Goal: Task Accomplishment & Management: Manage account settings

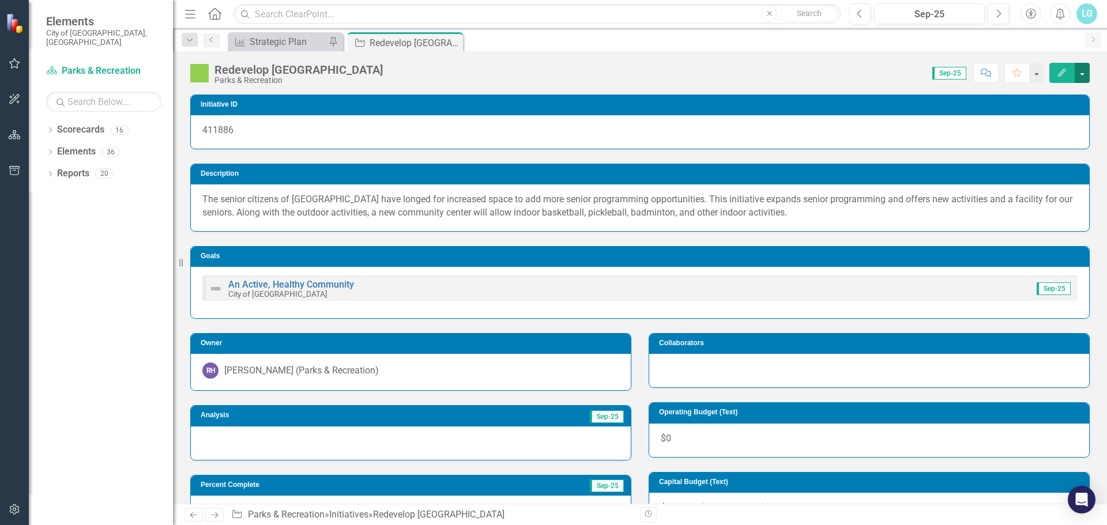
click at [1079, 74] on button "button" at bounding box center [1081, 73] width 15 height 20
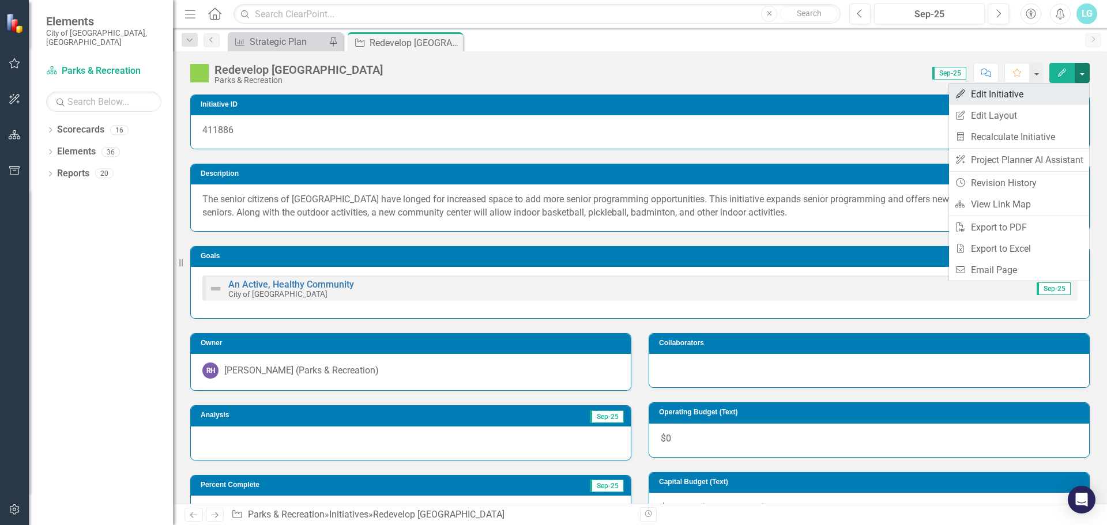
click at [1025, 94] on link "Edit Edit Initiative" at bounding box center [1019, 94] width 140 height 21
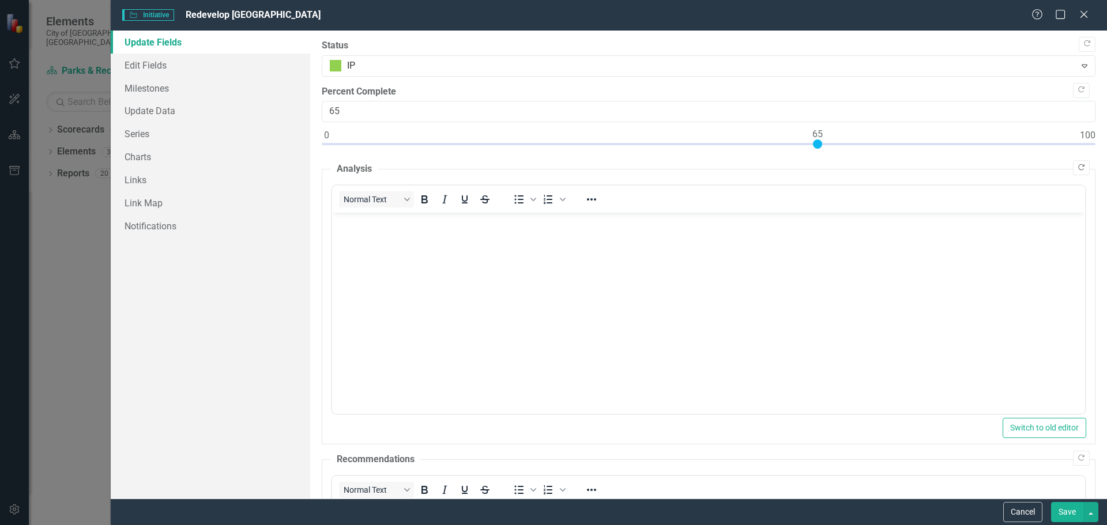
click at [1077, 167] on icon "Copy Forward" at bounding box center [1081, 167] width 9 height 7
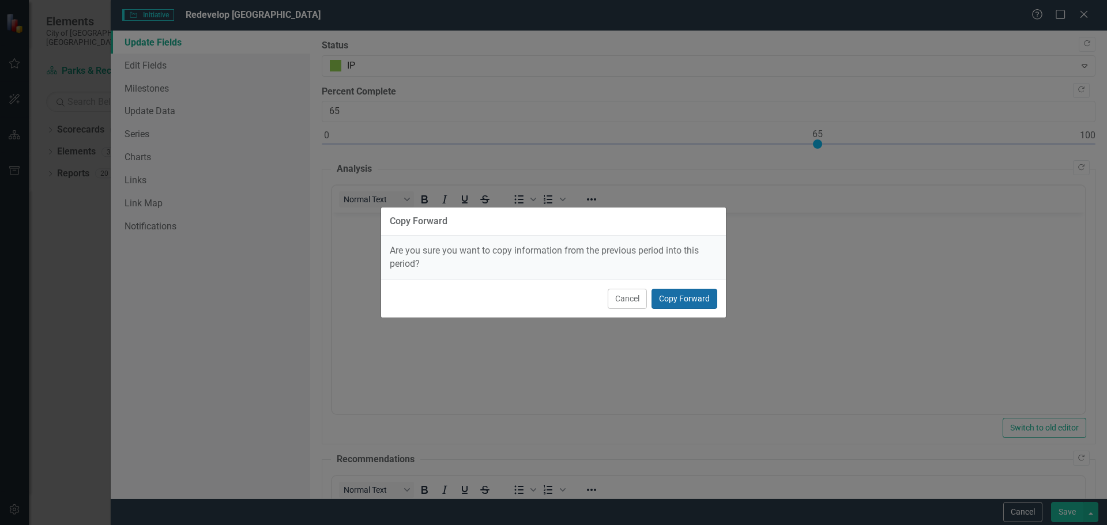
click at [678, 300] on button "Copy Forward" at bounding box center [684, 299] width 66 height 20
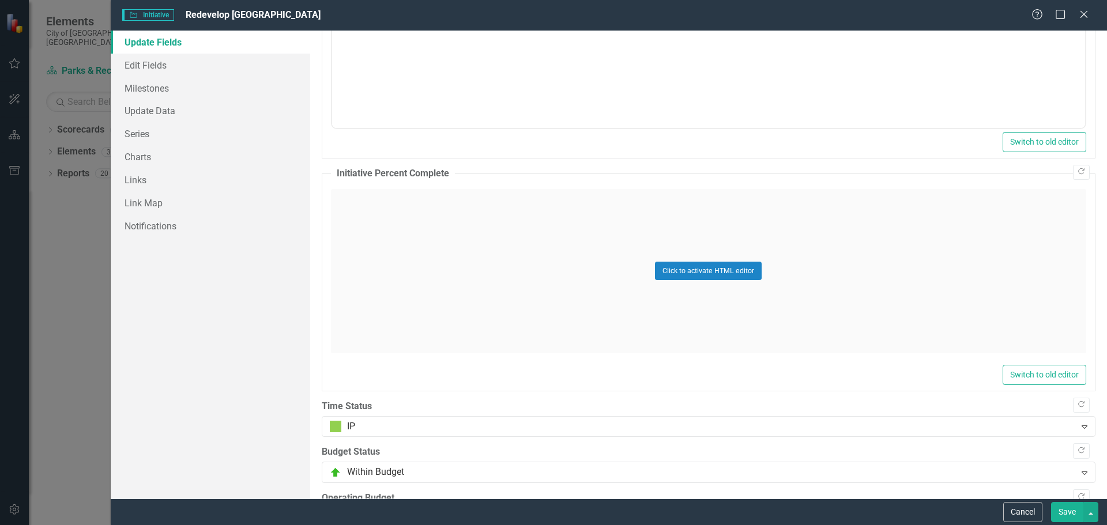
scroll to position [670, 0]
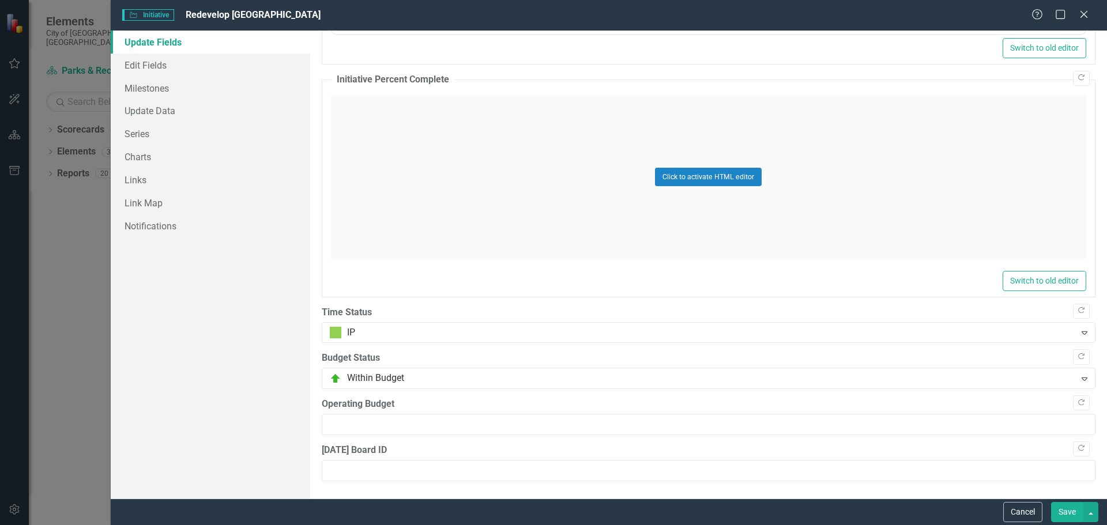
click at [1068, 512] on button "Save" at bounding box center [1067, 512] width 32 height 20
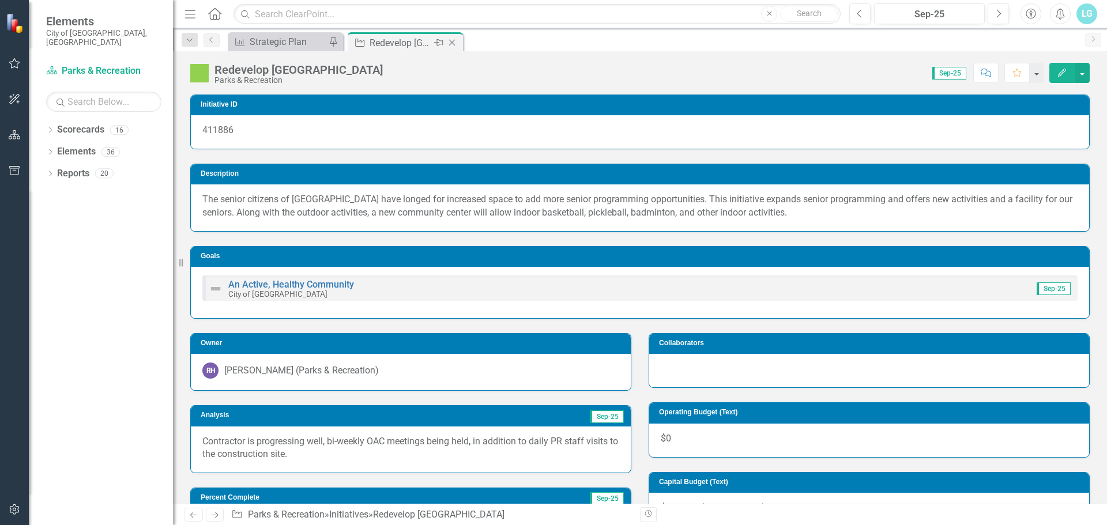
click at [452, 40] on icon "Close" at bounding box center [452, 42] width 12 height 9
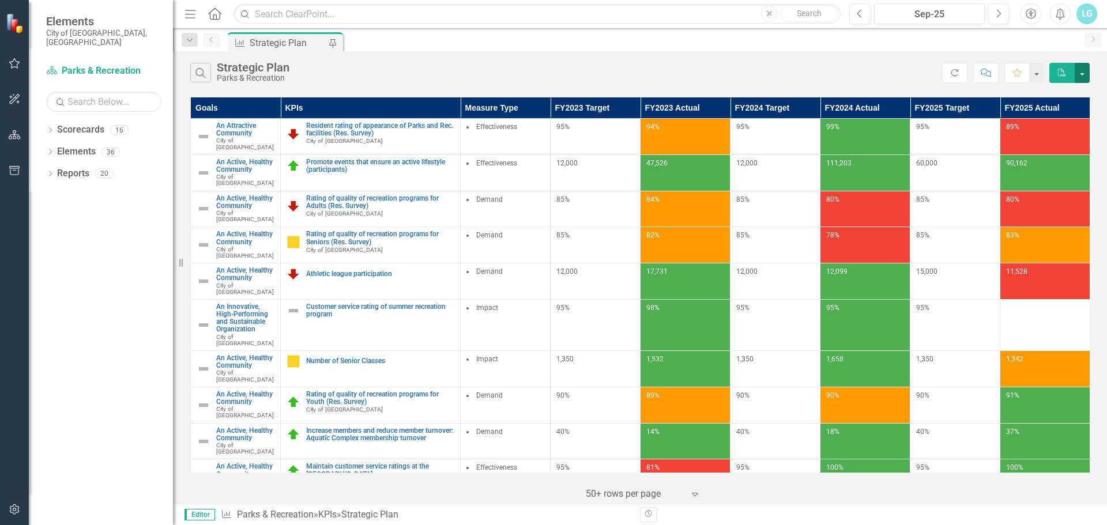
click at [1079, 70] on button "button" at bounding box center [1081, 73] width 15 height 20
drag, startPoint x: 879, startPoint y: 42, endPoint x: 892, endPoint y: 42, distance: 13.3
click at [881, 42] on div "KPI Strategic Plan Pin" at bounding box center [652, 41] width 854 height 18
click at [1106, 11] on div "Menu Home Search Close Search Previous Sep-25 Next Accessibility Alerts LG User…" at bounding box center [640, 14] width 934 height 28
click at [1091, 12] on div "LG" at bounding box center [1086, 13] width 21 height 21
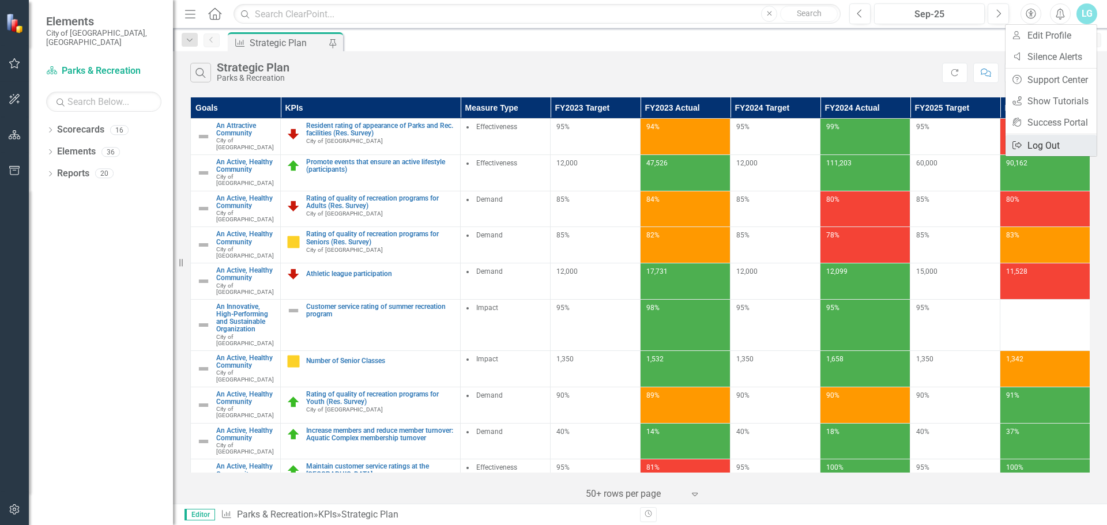
click at [1042, 142] on link "Logout Log Out" at bounding box center [1050, 145] width 91 height 21
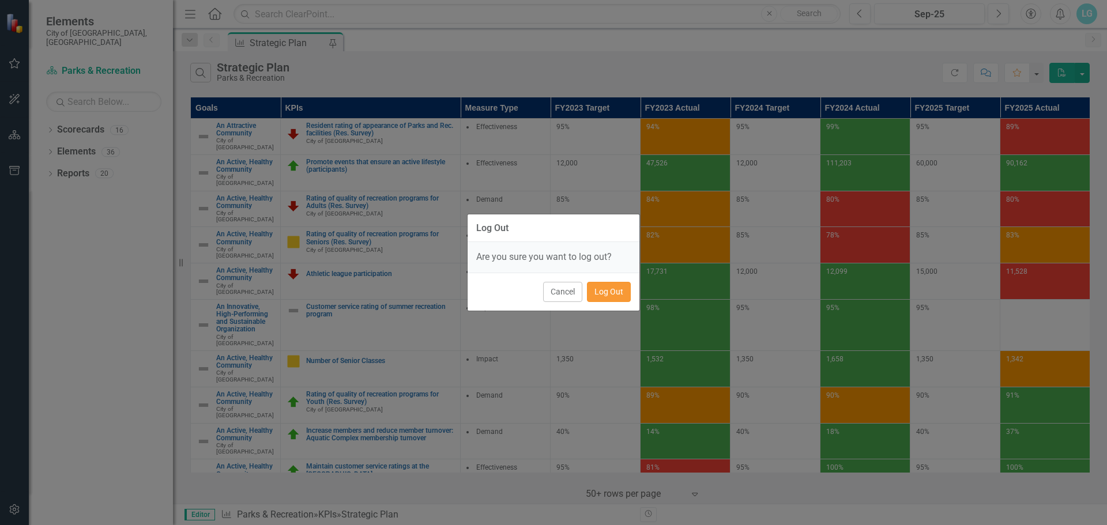
click at [609, 291] on button "Log Out" at bounding box center [609, 292] width 44 height 20
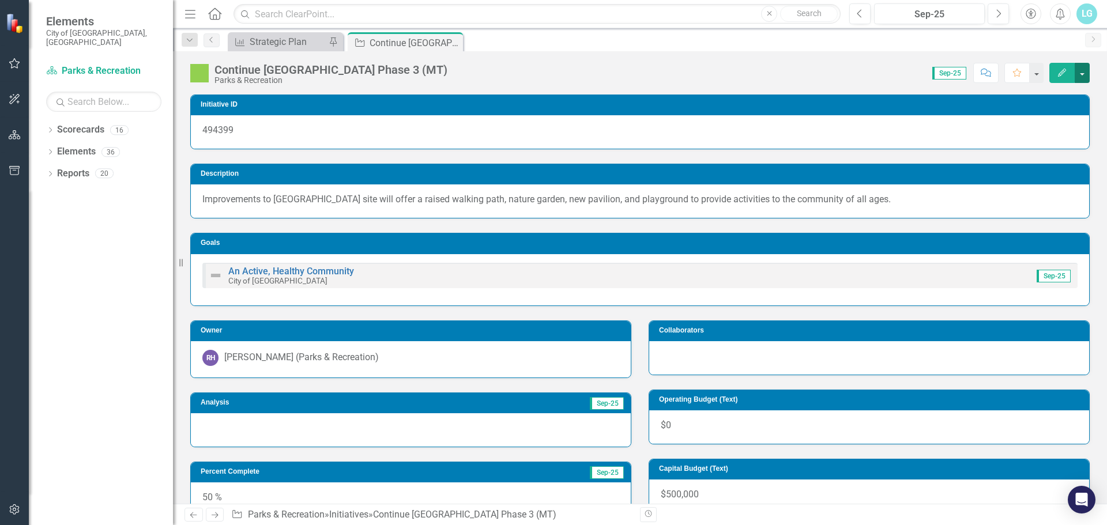
click at [1083, 69] on button "button" at bounding box center [1081, 73] width 15 height 20
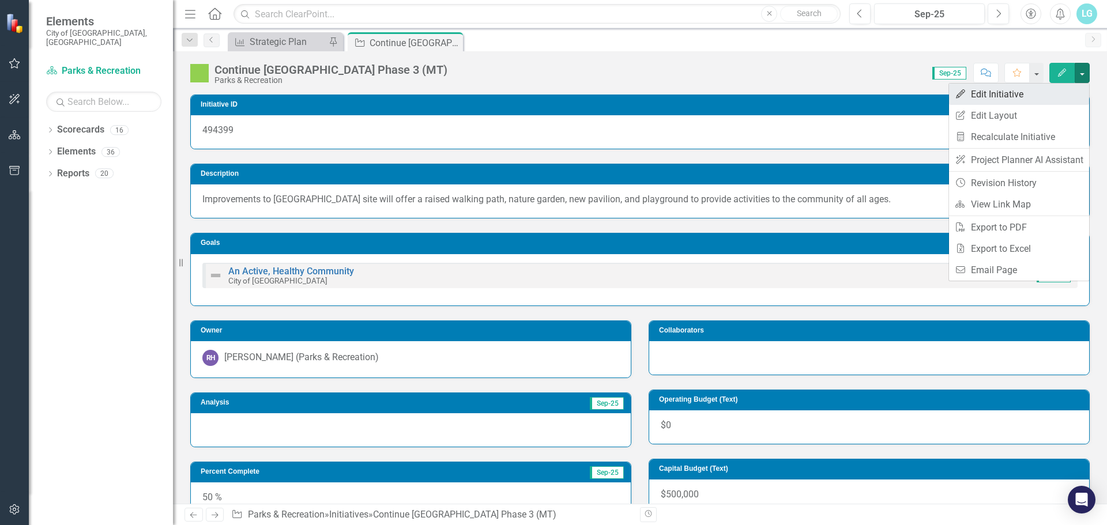
click at [1054, 96] on link "Edit Edit Initiative" at bounding box center [1019, 94] width 140 height 21
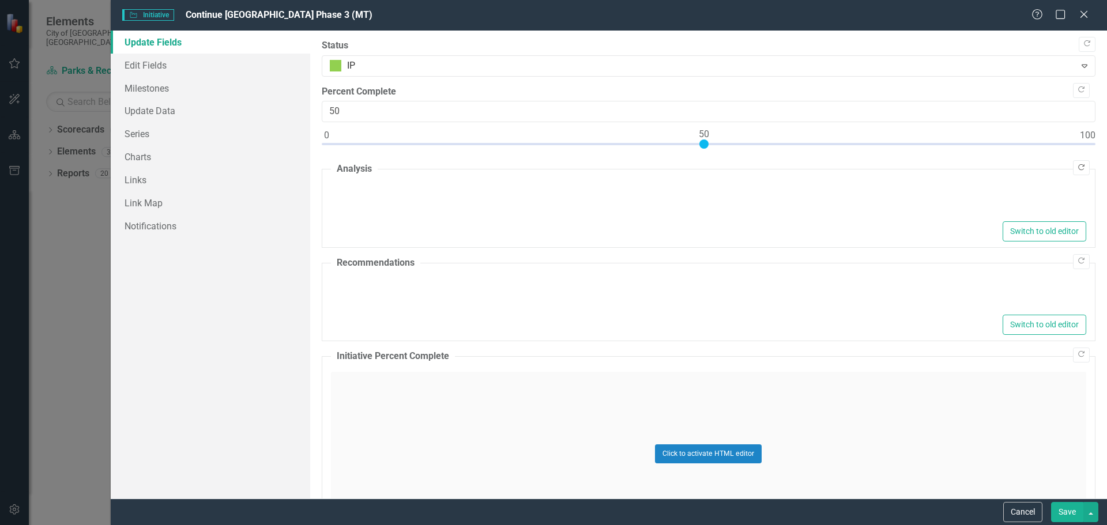
click at [1077, 168] on icon "Copy Forward" at bounding box center [1081, 167] width 9 height 7
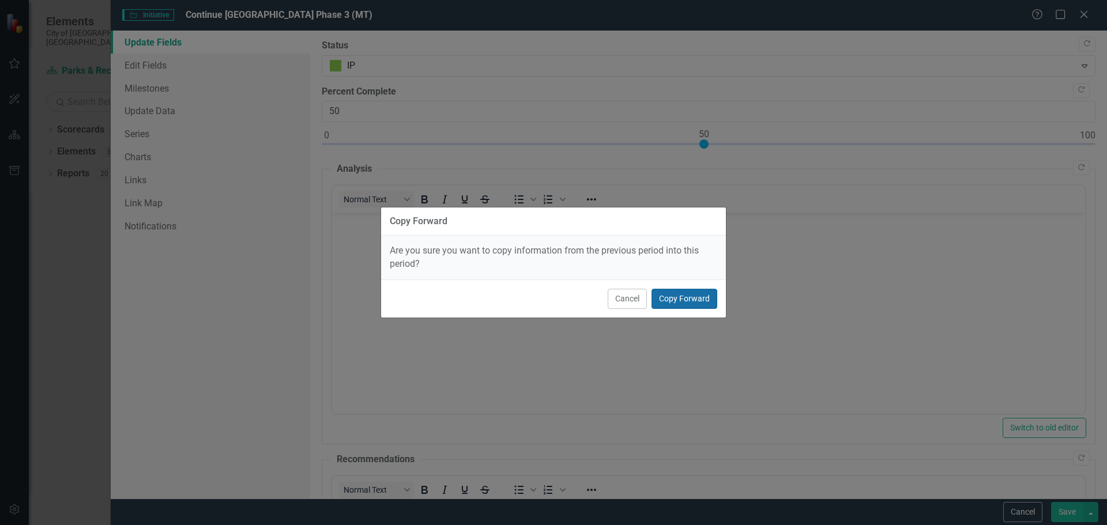
click at [695, 301] on button "Copy Forward" at bounding box center [684, 299] width 66 height 20
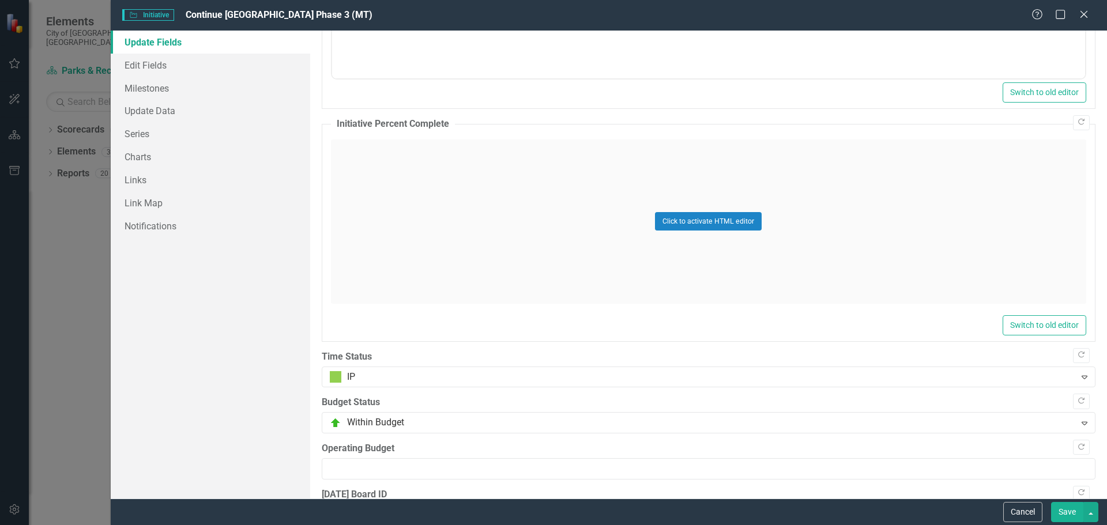
scroll to position [670, 0]
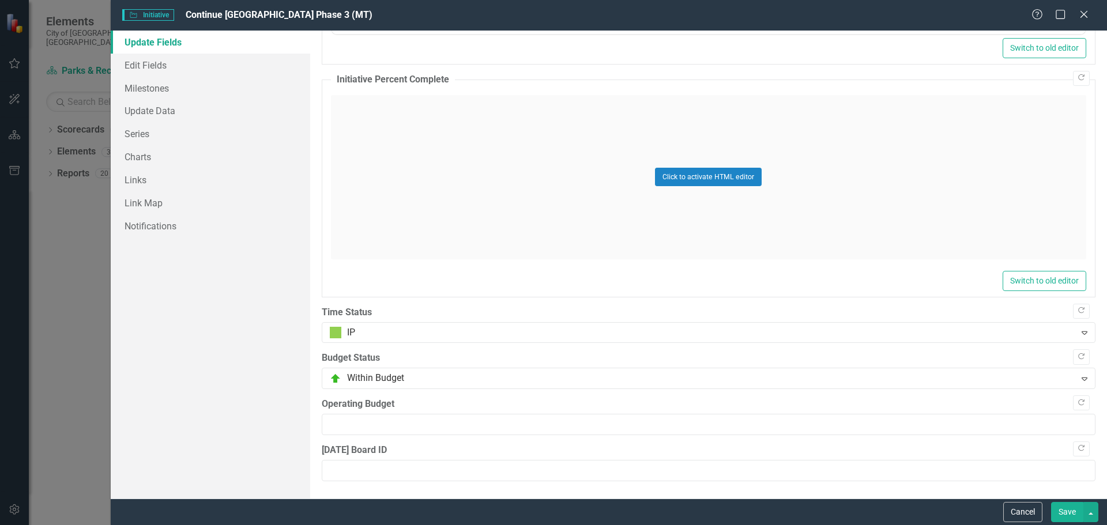
click at [1067, 511] on button "Save" at bounding box center [1067, 512] width 32 height 20
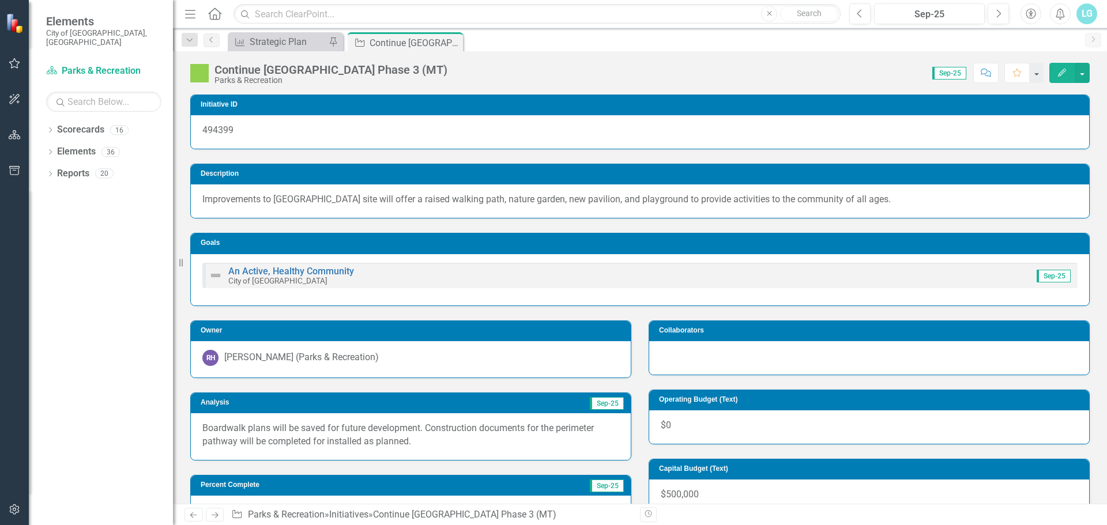
click at [1094, 16] on div "LG" at bounding box center [1086, 13] width 21 height 21
click at [1053, 145] on link "Logout Log Out" at bounding box center [1050, 145] width 91 height 21
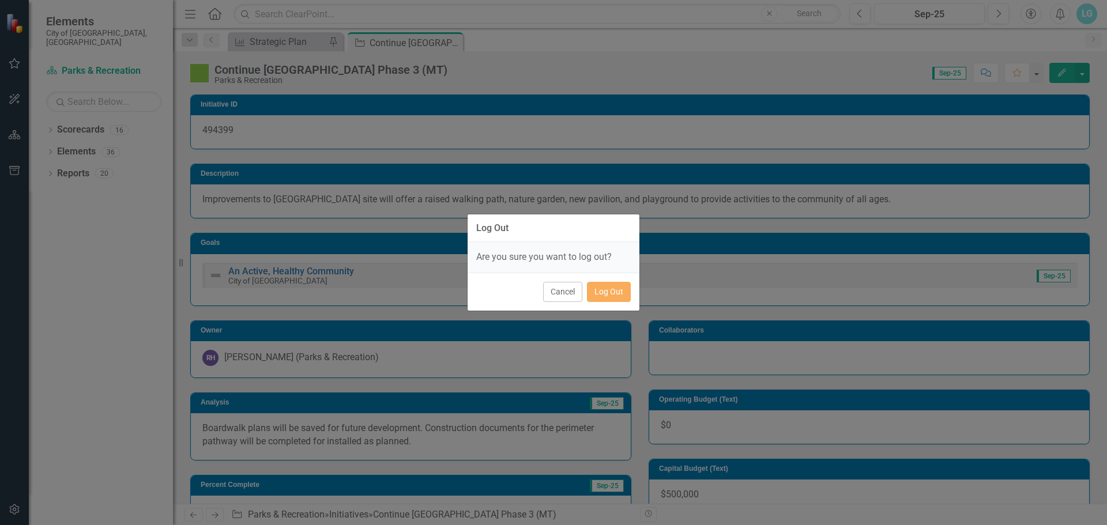
click at [618, 281] on div "Cancel Log Out" at bounding box center [553, 292] width 172 height 38
click at [615, 296] on button "Log Out" at bounding box center [609, 292] width 44 height 20
